Goal: Ask a question: Seek information or help from site administrators or community

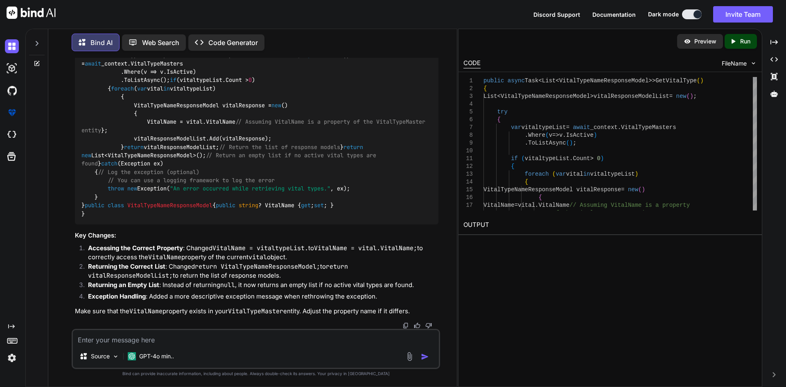
click at [132, 335] on textarea at bounding box center [256, 337] width 366 height 15
paste textarea "[LoreMip] [Dolor("SitameTconsEctetu")] adipis elits Doei<TEmporiNcidid> UtlaboR…"
type textarea "[LoreMip] [Dolor("SitameTconsEctetu")] adipis elits Doei<TEmporiNcidid> UtlaboR…"
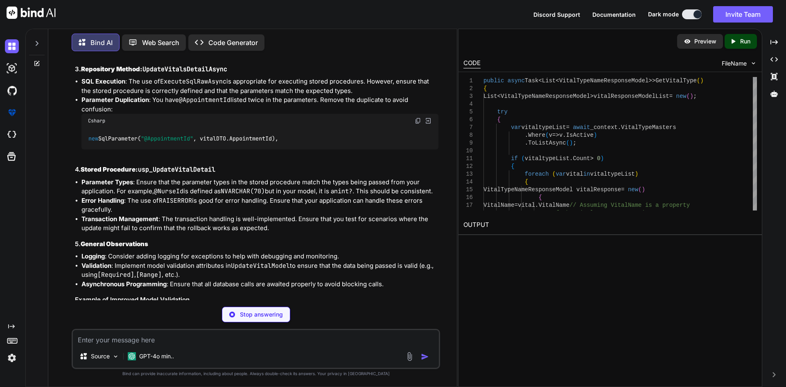
scroll to position [2421, 0]
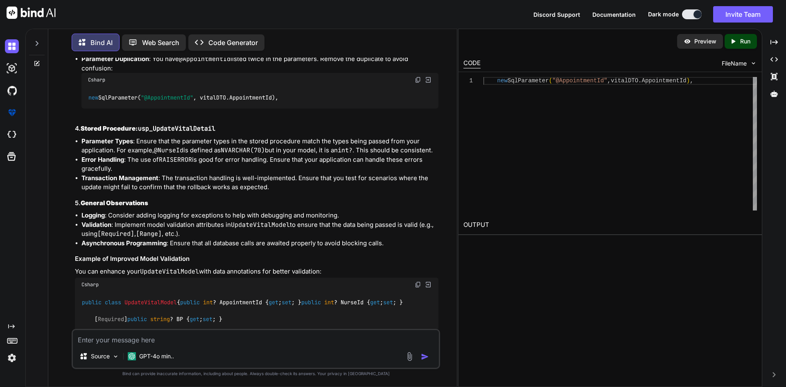
click at [257, 102] on code "new SqlParameter( "@AppointmentId" , vitalDTO.AppointmentId)," at bounding box center [183, 97] width 191 height 9
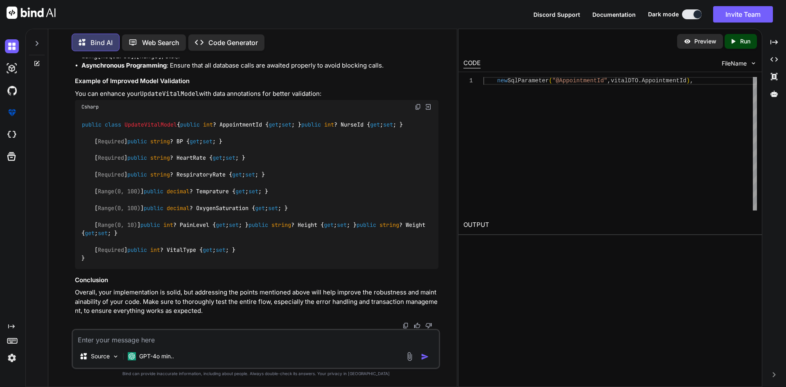
scroll to position [2776, 0]
click at [417, 104] on img at bounding box center [417, 107] width 7 height 7
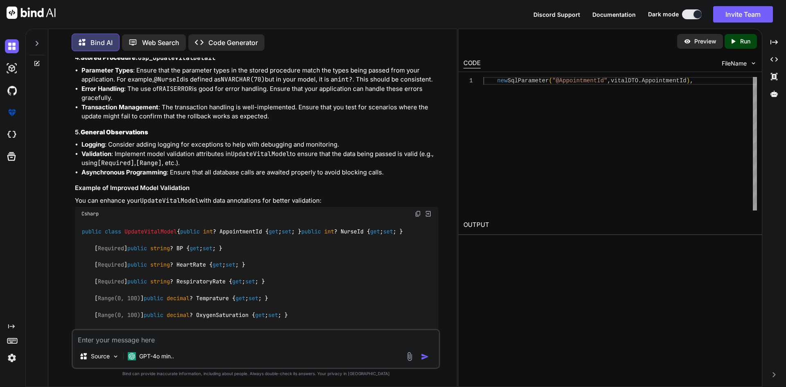
scroll to position [2408, 0]
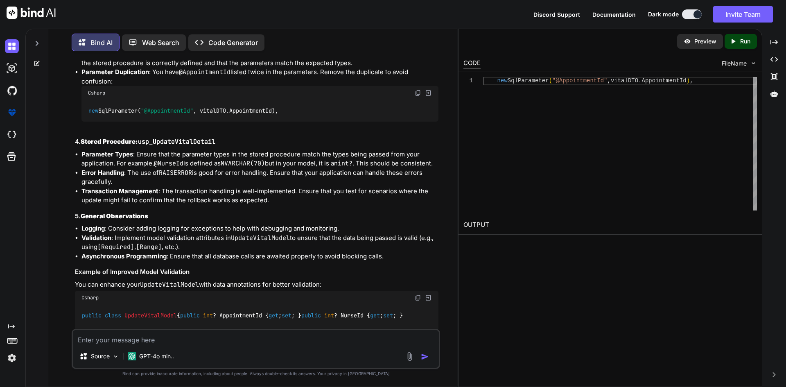
click at [185, 114] on span ""@AppointmentId"" at bounding box center [167, 110] width 52 height 7
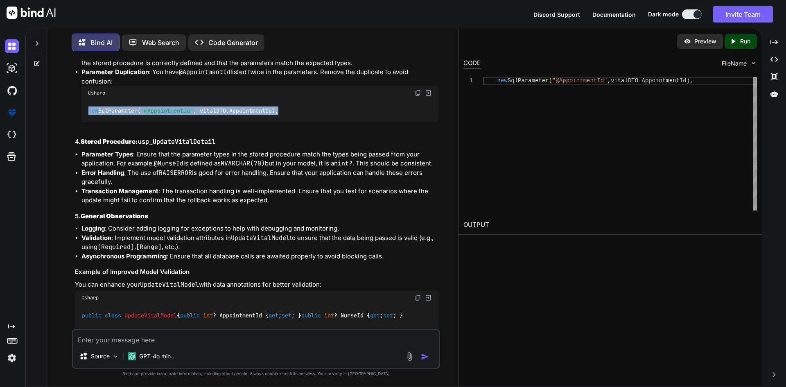
drag, startPoint x: 85, startPoint y: 261, endPoint x: 286, endPoint y: 263, distance: 200.5
click at [286, 121] on div "new SqlParameter( "@AppointmentId" , vitalDTO.AppointmentId)," at bounding box center [259, 110] width 357 height 21
copy code "new SqlParameter( "@AppointmentId" , vitalDTO.AppointmentId),"
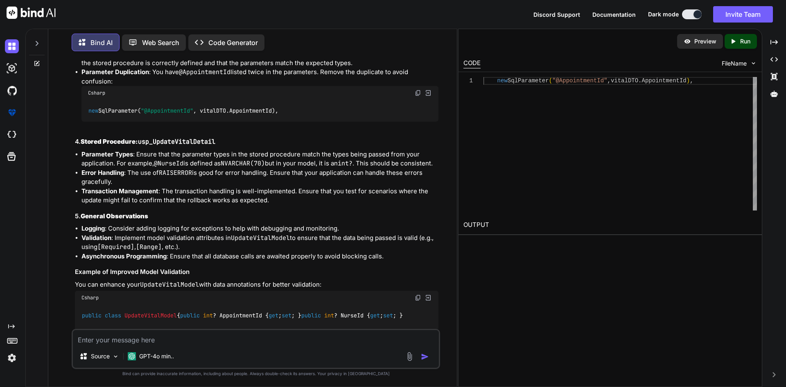
click at [171, 335] on textarea at bounding box center [256, 337] width 366 height 15
paste textarea "[LoreMip] [Dolor("SitameTconsEctetu")] adipis elits Doei<TEmporiNcidid> UtlaboR…"
type textarea "[LoreMip] [Dolor("SitameTconsEctetu")] adipis elits Doei<TEmporiNcidid> UtlaboR…"
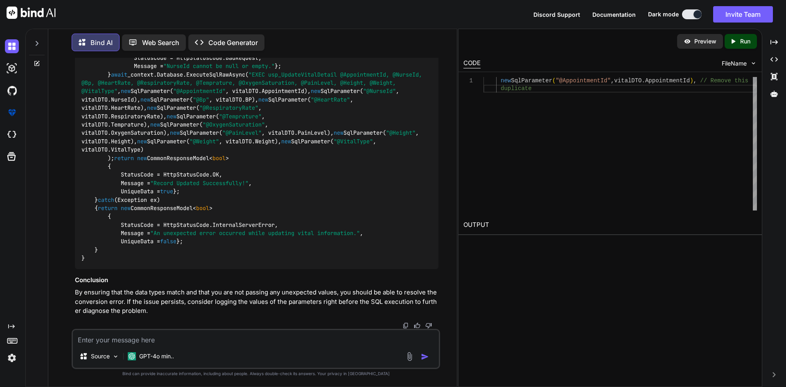
scroll to position [3959, 0]
